Goal: Find specific page/section: Find specific page/section

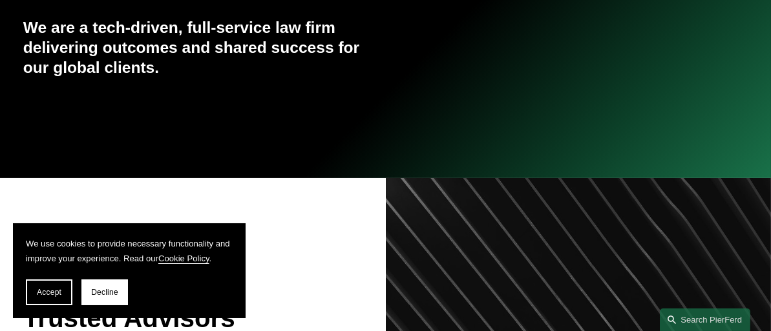
scroll to position [232, 0]
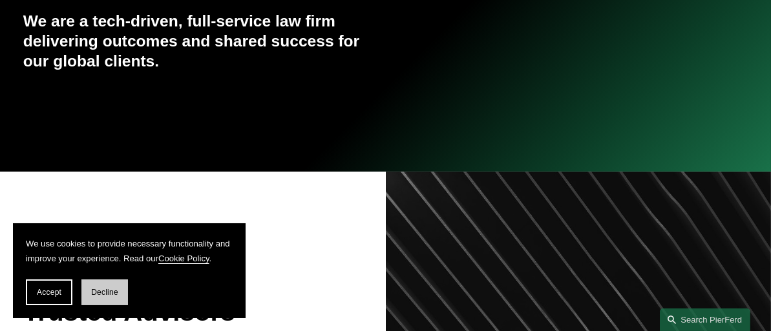
click at [109, 299] on button "Decline" at bounding box center [104, 293] width 47 height 26
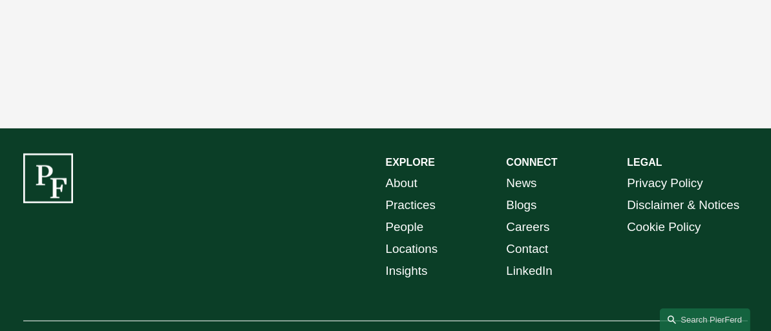
scroll to position [2187, 0]
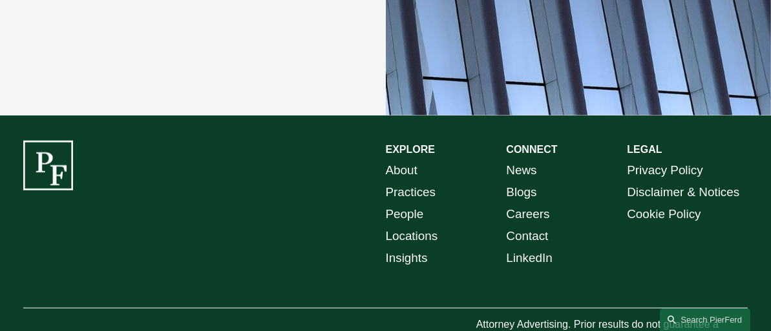
click at [641, 253] on div "EXPLORE CONNECT About Practices People Locations Insights News Blogs Careers Co…" at bounding box center [385, 247] width 771 height 212
click at [577, 251] on div "EXPLORE CONNECT About Practices People Locations Insights News Blogs Careers Co…" at bounding box center [385, 247] width 771 height 212
click at [524, 225] on link "Contact" at bounding box center [527, 236] width 42 height 22
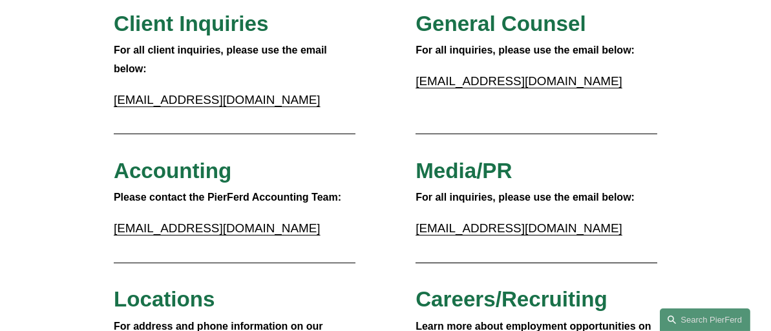
scroll to position [151, 0]
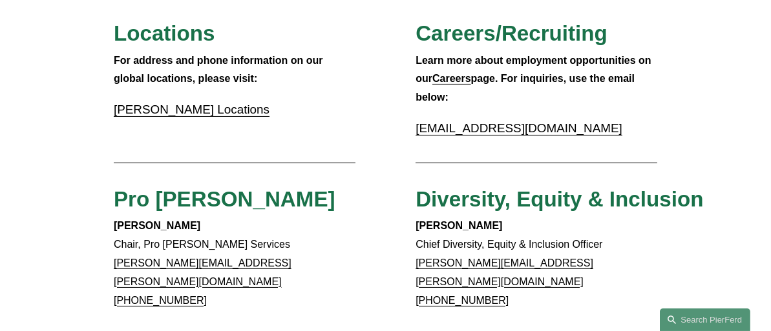
scroll to position [398, 0]
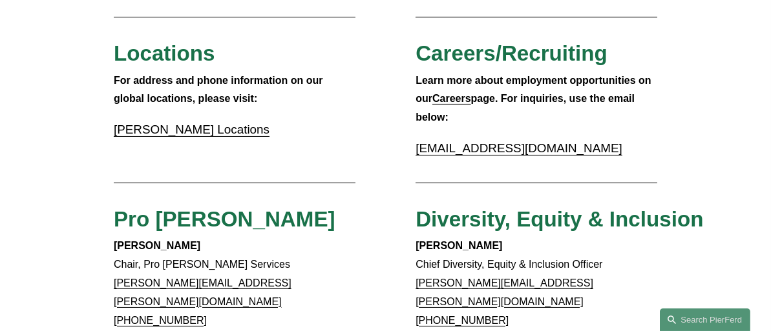
click at [209, 134] on link "Pierson Ferdinand Locations" at bounding box center [192, 130] width 156 height 14
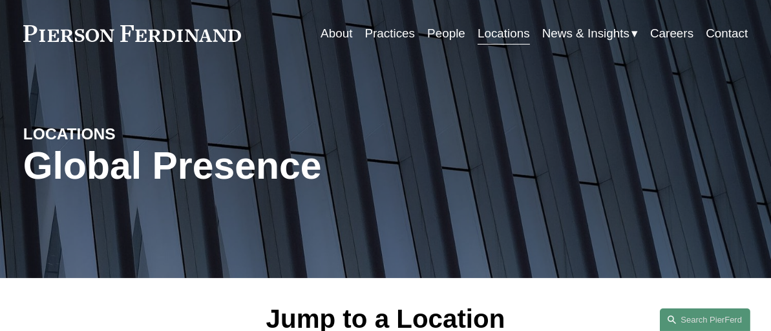
scroll to position [41, 0]
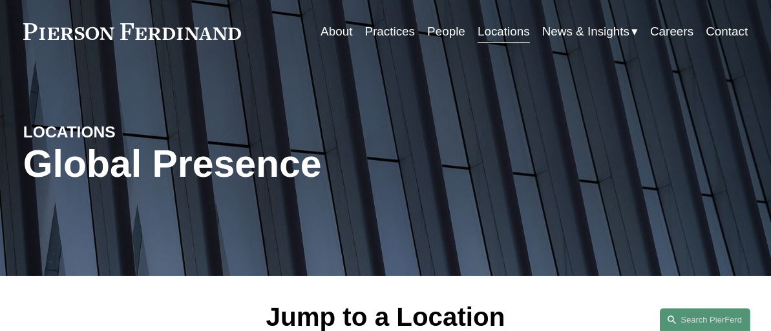
click at [446, 34] on link "People" at bounding box center [446, 31] width 38 height 25
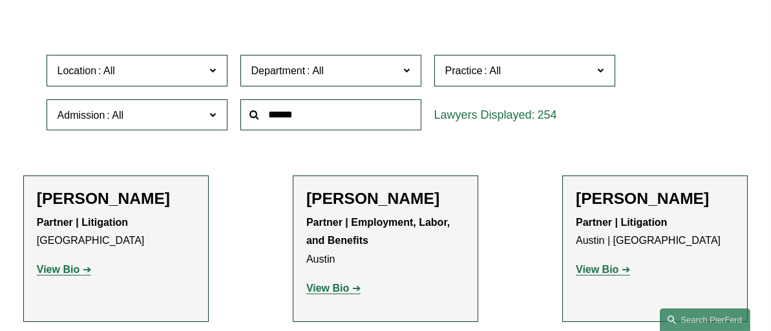
scroll to position [333, 0]
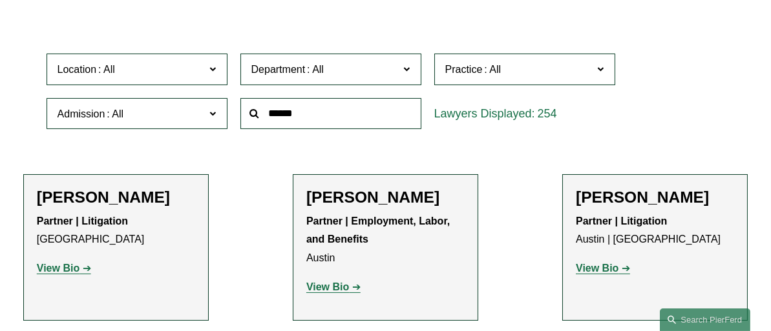
click at [166, 69] on span "Location" at bounding box center [131, 69] width 148 height 17
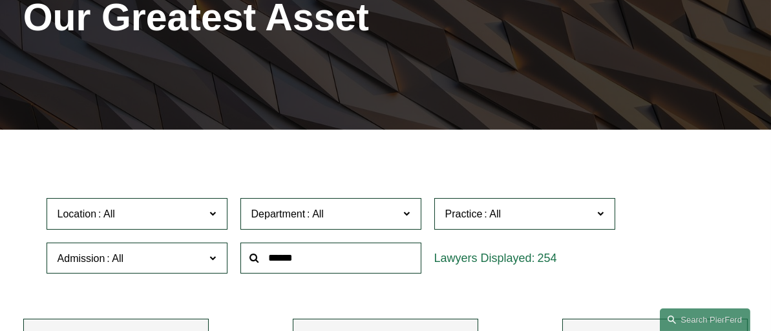
scroll to position [209, 0]
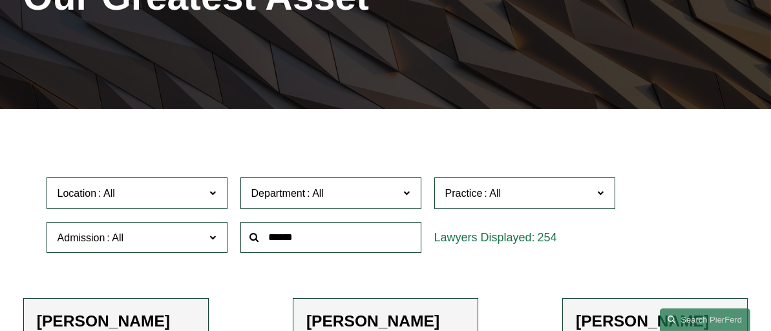
click at [352, 242] on input "text" at bounding box center [330, 238] width 181 height 32
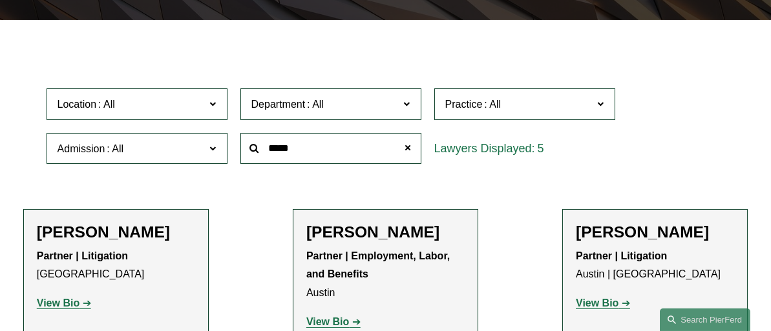
scroll to position [302, 0]
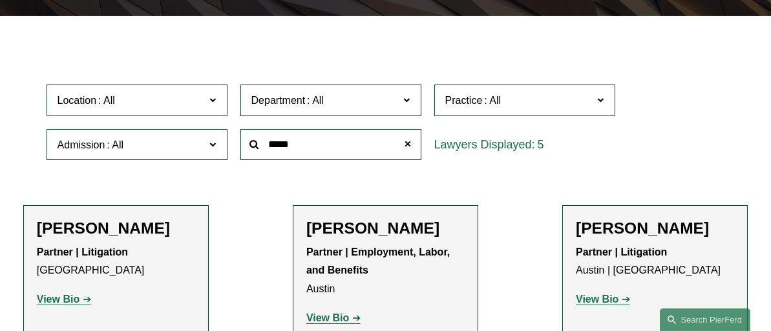
type input "*****"
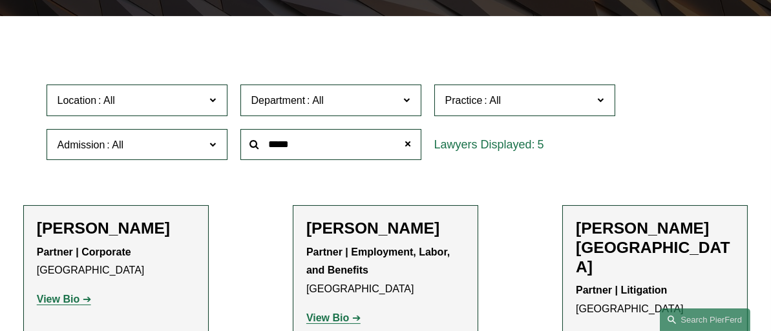
click at [278, 249] on ul "Filter Location All Atlanta Austin Boston Charlotte Chicago Cincinnati Clevelan…" at bounding box center [385, 288] width 771 height 499
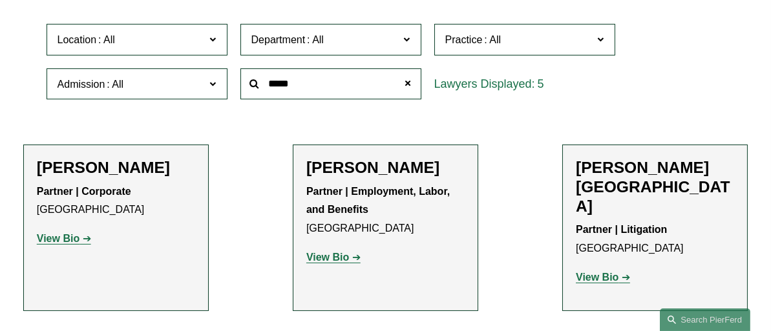
click at [268, 276] on ul "Filter Location All Atlanta Austin Boston Charlotte Chicago Cincinnati Clevelan…" at bounding box center [385, 228] width 771 height 499
click at [0, 0] on link "[GEOGRAPHIC_DATA]" at bounding box center [0, 0] width 0 height 0
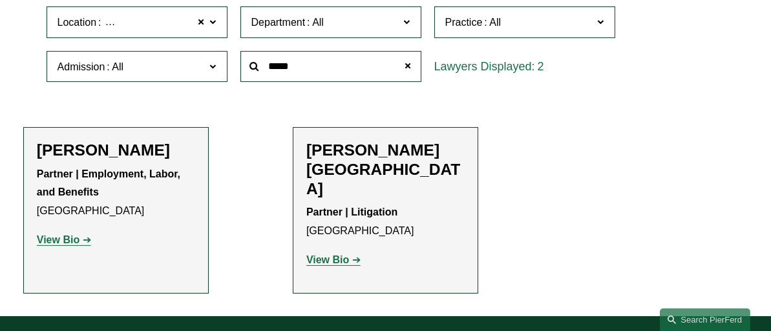
scroll to position [376, 0]
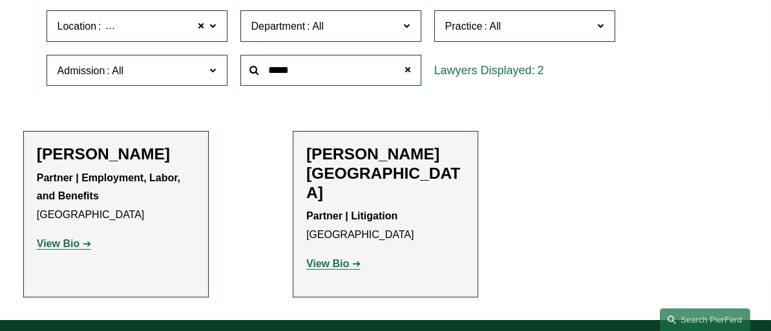
click at [214, 29] on span at bounding box center [212, 25] width 6 height 17
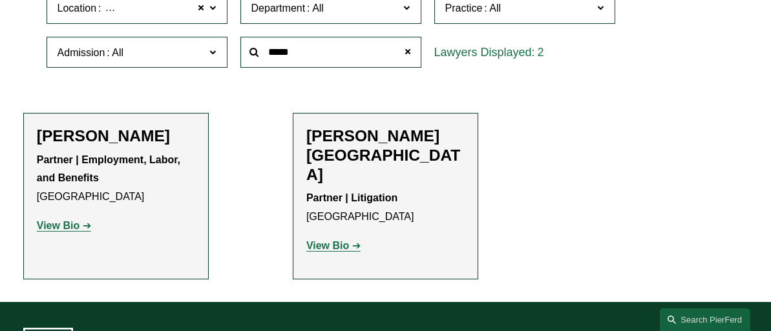
scroll to position [395, 0]
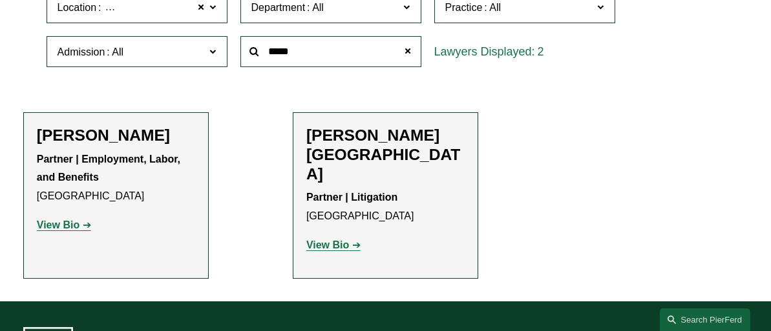
click at [635, 236] on ul "Filter Location London London All Atlanta Austin Boston Charlotte Chicago Cinci…" at bounding box center [385, 112] width 771 height 332
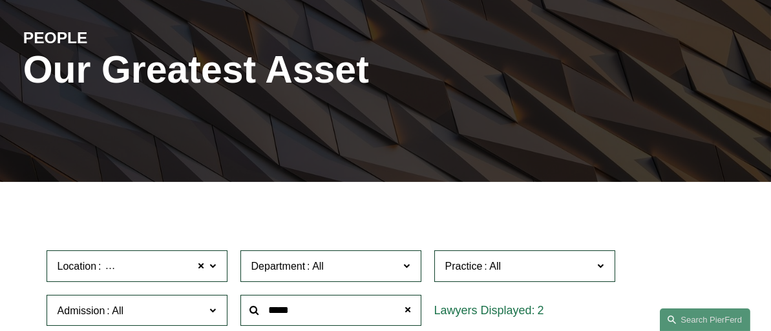
scroll to position [0, 0]
